Goal: Information Seeking & Learning: Learn about a topic

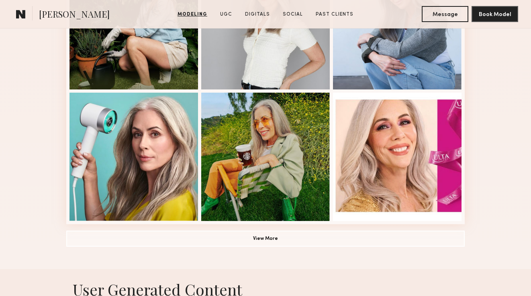
scroll to position [537, 0]
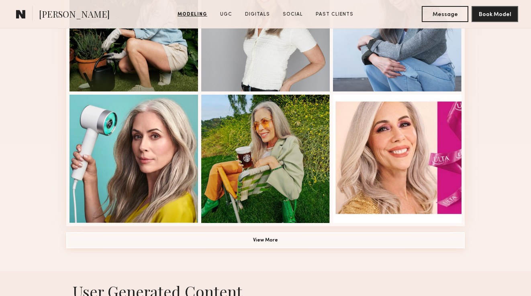
click at [168, 236] on button "View More" at bounding box center [265, 240] width 398 height 16
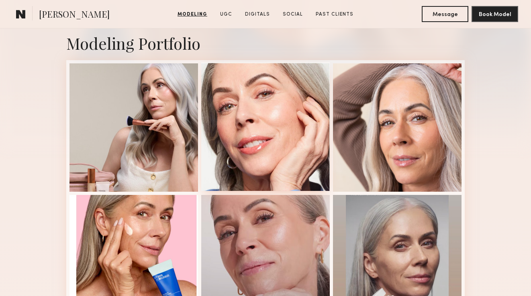
scroll to position [176, 0]
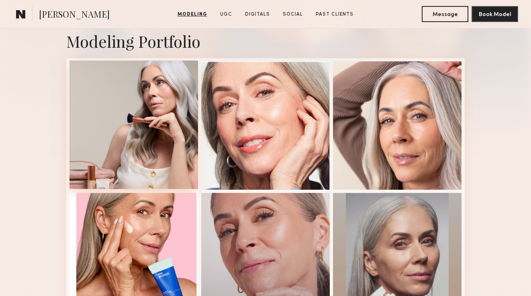
click at [108, 132] on div at bounding box center [133, 125] width 128 height 128
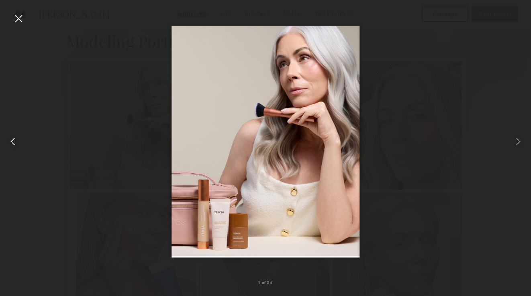
click at [9, 22] on div at bounding box center [10, 142] width 21 height 258
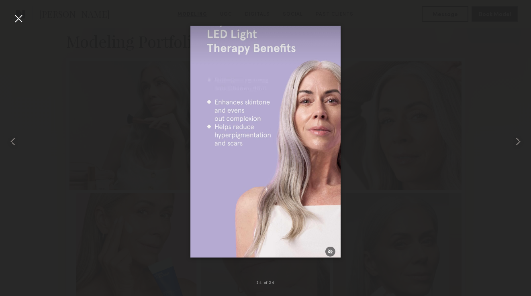
click at [16, 20] on div at bounding box center [18, 18] width 13 height 13
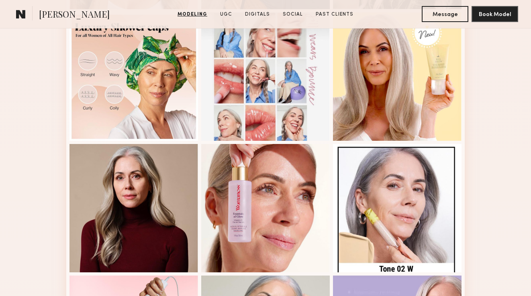
scroll to position [889, 0]
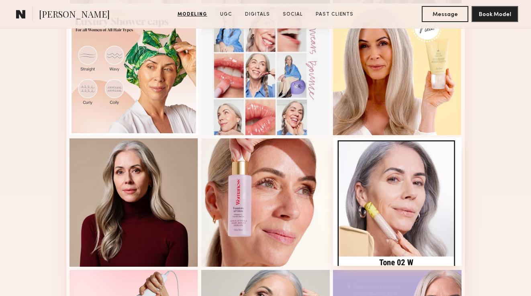
click at [366, 176] on div at bounding box center [397, 202] width 128 height 128
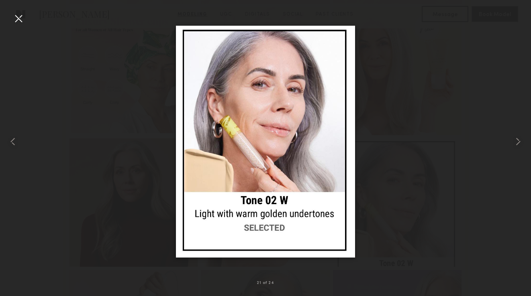
click at [19, 20] on div at bounding box center [18, 18] width 13 height 13
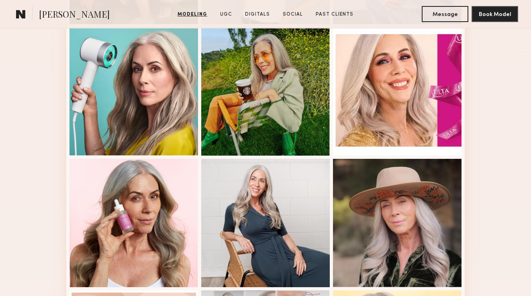
scroll to position [601, 0]
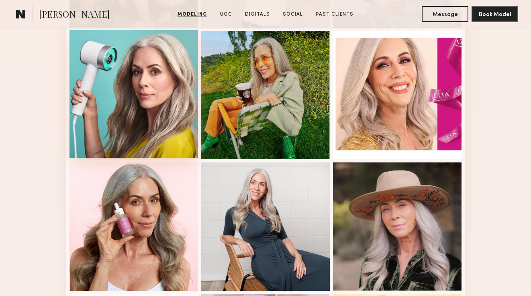
click at [94, 104] on div at bounding box center [133, 94] width 128 height 128
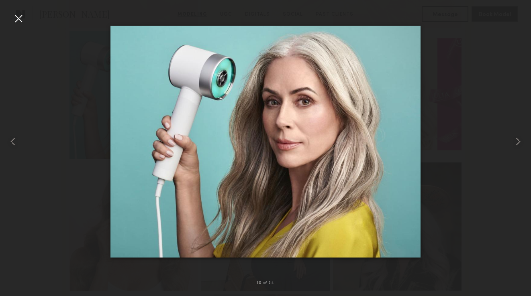
click at [21, 16] on div at bounding box center [18, 18] width 13 height 13
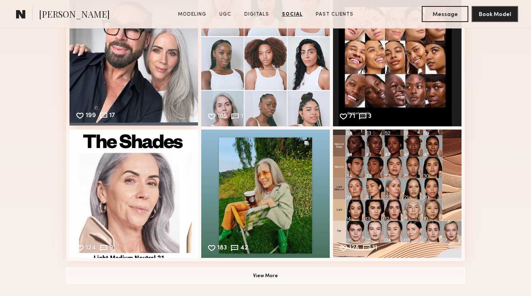
scroll to position [2913, 0]
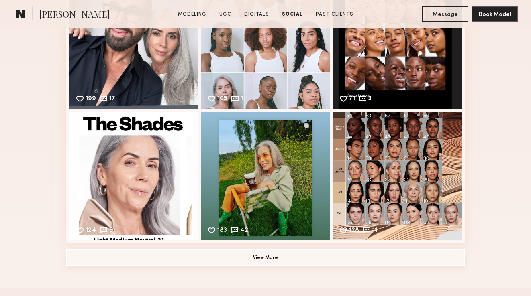
click at [183, 264] on button "View More" at bounding box center [265, 258] width 398 height 16
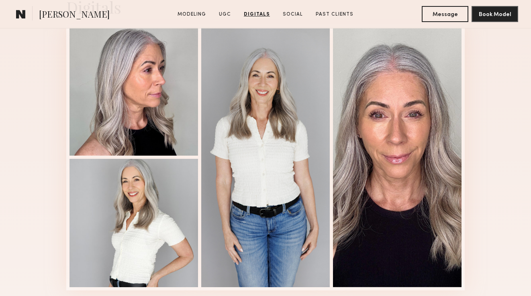
scroll to position [2519, 0]
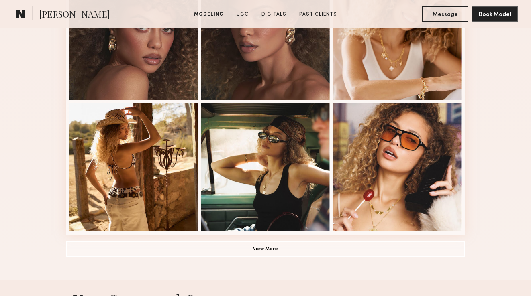
scroll to position [540, 0]
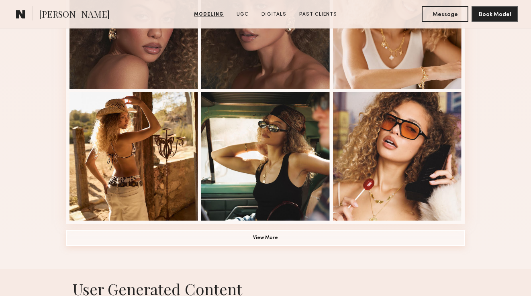
click at [176, 238] on button "View More" at bounding box center [265, 238] width 398 height 16
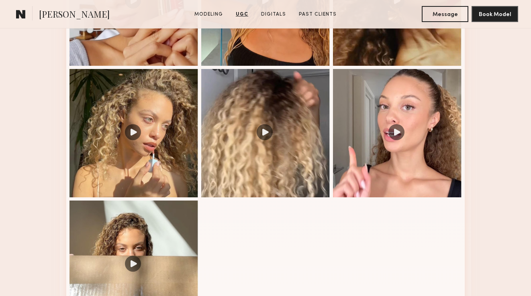
scroll to position [1441, 0]
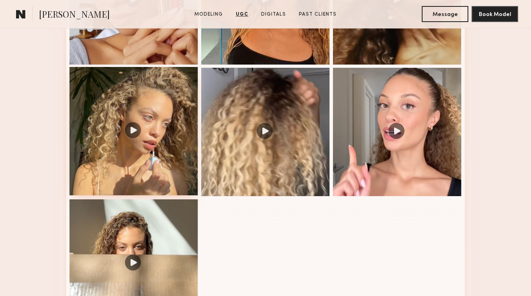
click at [107, 139] on div at bounding box center [133, 131] width 128 height 128
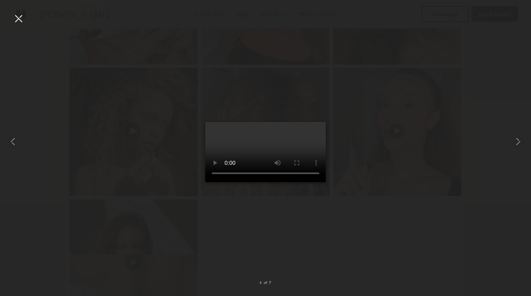
click at [18, 21] on div at bounding box center [18, 18] width 13 height 13
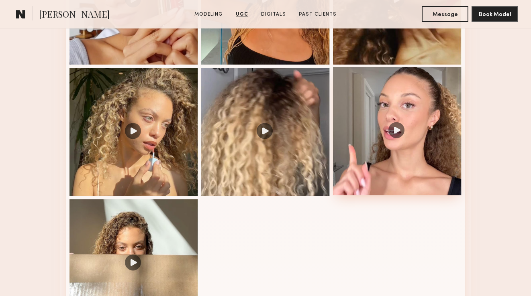
click at [351, 132] on div at bounding box center [397, 131] width 128 height 128
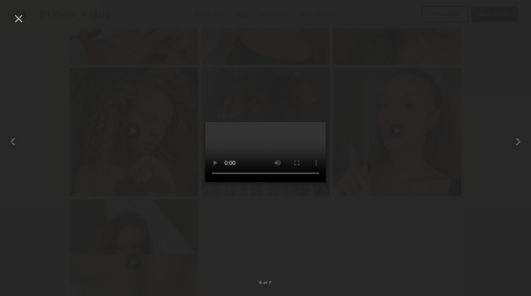
click at [347, 159] on div at bounding box center [265, 142] width 531 height 258
click at [14, 19] on div at bounding box center [18, 18] width 13 height 13
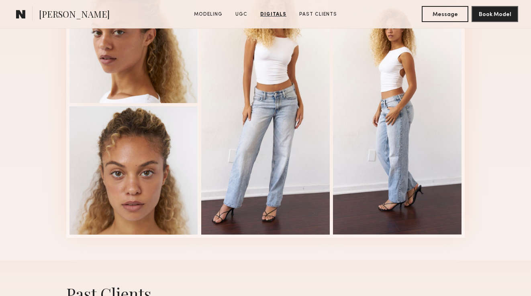
scroll to position [1884, 0]
